Goal: Find contact information: Find contact information

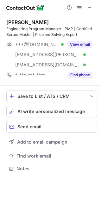
scroll to position [164, 101]
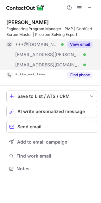
click at [62, 51] on div "***@cox.net Verified" at bounding box center [34, 55] width 57 height 10
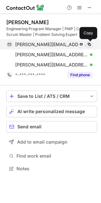
click at [89, 44] on span at bounding box center [89, 44] width 5 height 5
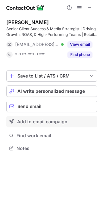
scroll to position [143, 101]
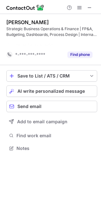
scroll to position [3, 3]
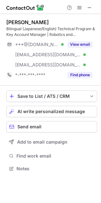
scroll to position [164, 101]
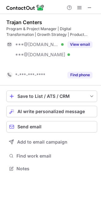
scroll to position [154, 101]
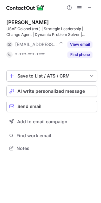
scroll to position [143, 101]
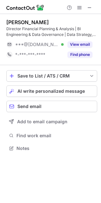
scroll to position [143, 101]
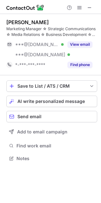
scroll to position [154, 101]
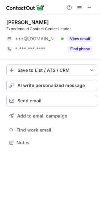
scroll to position [138, 101]
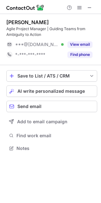
scroll to position [143, 101]
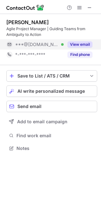
click at [39, 43] on span "***@yahoo.com" at bounding box center [37, 45] width 44 height 6
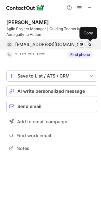
click at [89, 43] on span at bounding box center [89, 44] width 5 height 5
click at [92, 43] on span at bounding box center [89, 44] width 5 height 5
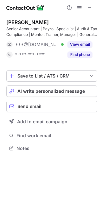
scroll to position [143, 101]
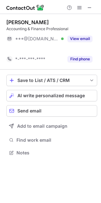
scroll to position [138, 101]
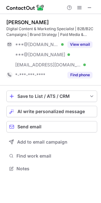
scroll to position [164, 101]
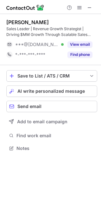
scroll to position [143, 101]
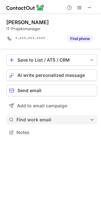
scroll to position [3, 3]
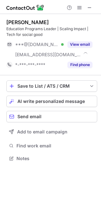
scroll to position [154, 101]
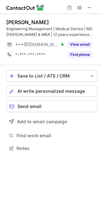
scroll to position [143, 101]
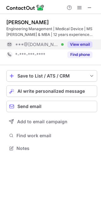
click at [46, 42] on span "***@[DOMAIN_NAME]" at bounding box center [37, 45] width 44 height 6
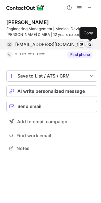
click at [89, 44] on span at bounding box center [89, 44] width 5 height 5
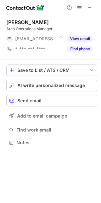
scroll to position [138, 101]
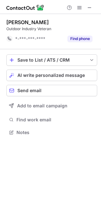
scroll to position [3, 3]
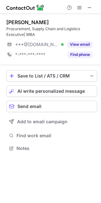
scroll to position [143, 101]
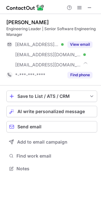
scroll to position [164, 101]
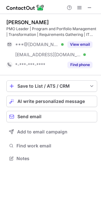
scroll to position [154, 101]
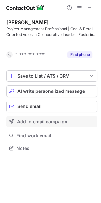
scroll to position [3, 3]
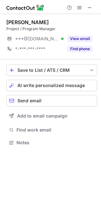
scroll to position [138, 101]
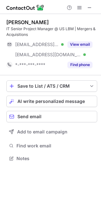
scroll to position [154, 101]
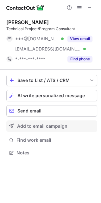
scroll to position [148, 101]
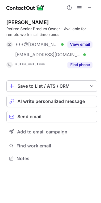
scroll to position [154, 101]
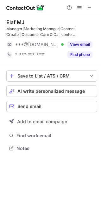
scroll to position [143, 101]
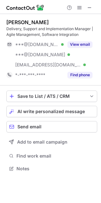
scroll to position [164, 101]
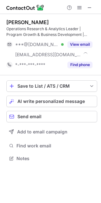
scroll to position [154, 101]
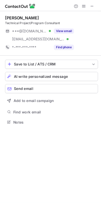
scroll to position [148, 101]
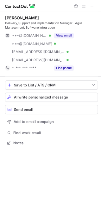
scroll to position [174, 101]
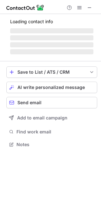
scroll to position [141, 101]
